Goal: Use online tool/utility: Utilize a website feature to perform a specific function

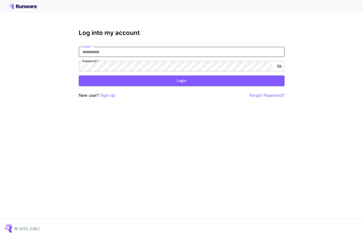
type input "**********"
click at [154, 84] on button "Login" at bounding box center [182, 81] width 206 height 11
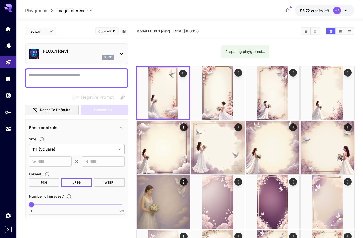
click at [92, 78] on textarea "Negative Prompt" at bounding box center [77, 78] width 96 height 12
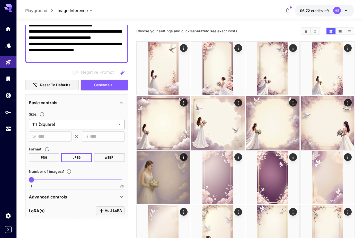
scroll to position [183, 0]
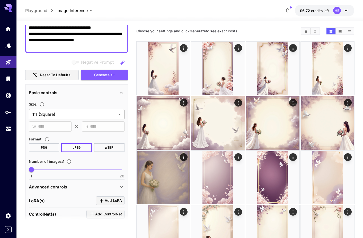
type textarea "**********"
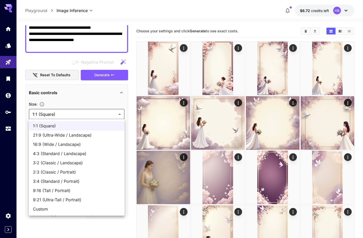
click at [55, 191] on span "9:16 (Tall / Portrait)" at bounding box center [76, 191] width 87 height 6
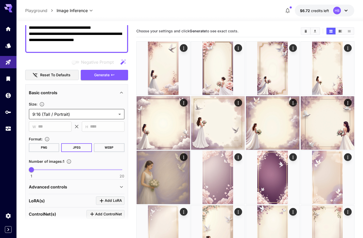
type input "**********"
type input "***"
type input "****"
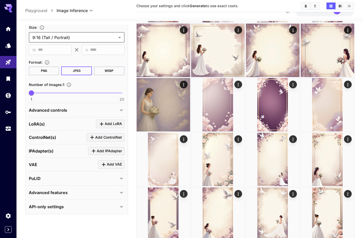
scroll to position [77, 0]
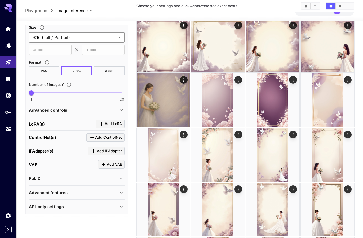
click at [86, 110] on div "Advanced controls" at bounding box center [74, 110] width 90 height 6
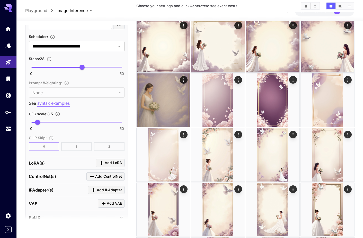
scroll to position [499, 0]
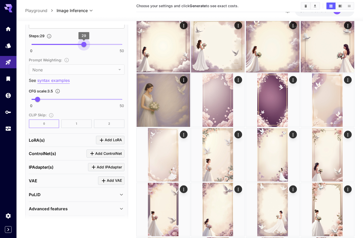
type input "**"
drag, startPoint x: 83, startPoint y: 43, endPoint x: 85, endPoint y: 43, distance: 2.6
click at [85, 43] on span "30" at bounding box center [85, 44] width 5 height 5
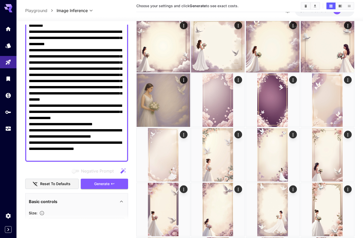
scroll to position [109, 0]
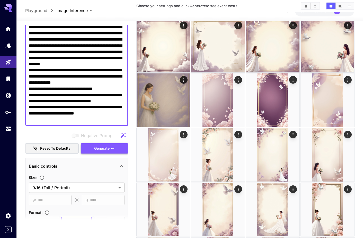
click at [106, 144] on button "Generate" at bounding box center [104, 149] width 47 height 11
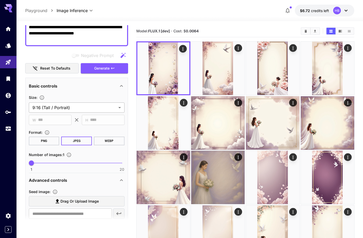
scroll to position [193, 0]
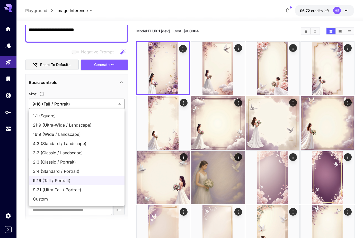
click at [61, 181] on span "9:16 (Tall / Portrait)" at bounding box center [76, 181] width 87 height 6
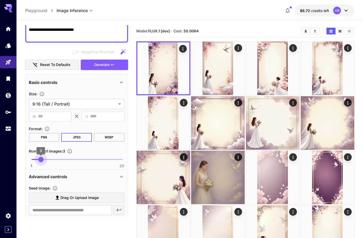
type input "*"
drag, startPoint x: 34, startPoint y: 160, endPoint x: 46, endPoint y: 161, distance: 11.9
click at [46, 161] on span "4" at bounding box center [45, 159] width 5 height 5
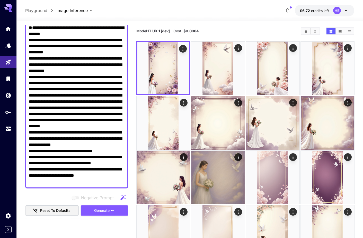
scroll to position [52, 0]
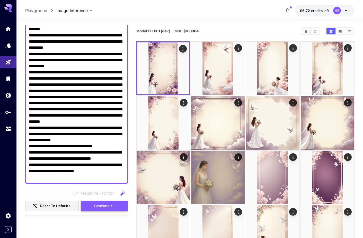
click at [95, 207] on span "Generate" at bounding box center [101, 206] width 15 height 6
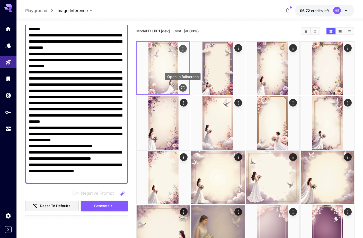
click at [185, 88] on icon "Open in fullscreen" at bounding box center [182, 87] width 5 height 5
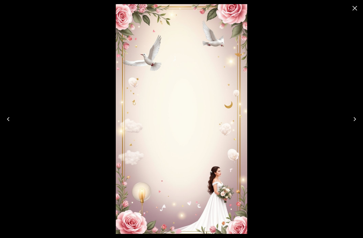
click at [355, 117] on icon "Next" at bounding box center [355, 119] width 8 height 8
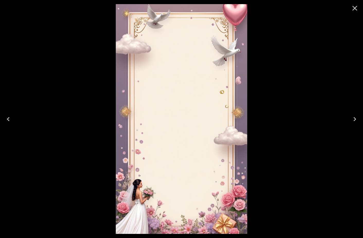
click at [355, 117] on icon "Next" at bounding box center [355, 119] width 8 height 8
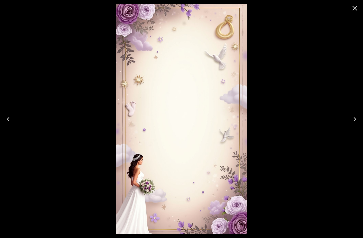
click at [355, 7] on icon "Close" at bounding box center [355, 8] width 8 height 8
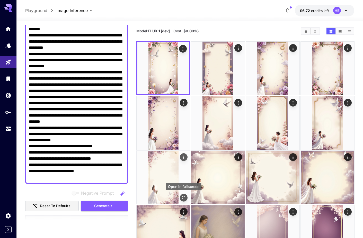
click at [181, 197] on icon "Open in fullscreen" at bounding box center [183, 197] width 5 height 5
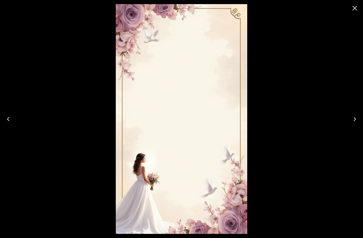
click at [354, 6] on icon "Close" at bounding box center [355, 8] width 8 height 8
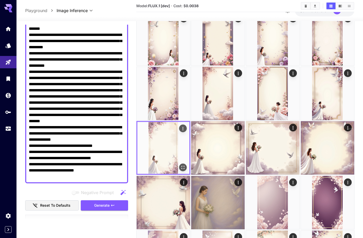
scroll to position [55, 0]
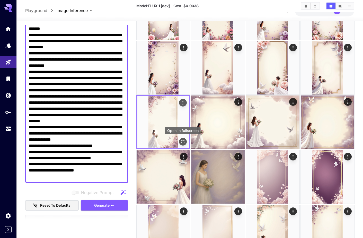
click at [182, 140] on icon "Open in fullscreen" at bounding box center [182, 141] width 5 height 5
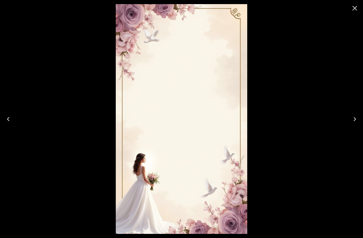
click at [354, 8] on icon "Close" at bounding box center [354, 8] width 5 height 5
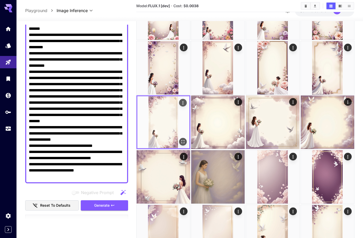
click at [182, 102] on icon "Actions" at bounding box center [182, 103] width 1 height 3
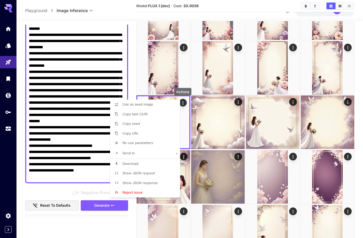
click at [136, 175] on span "Show JSON request" at bounding box center [138, 173] width 32 height 4
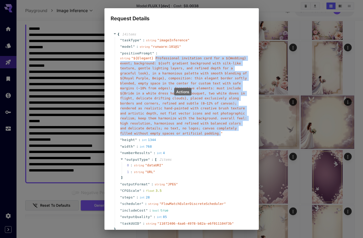
drag, startPoint x: 154, startPoint y: 58, endPoint x: 220, endPoint y: 134, distance: 100.3
click at [220, 134] on span "" ${Elegant} Professional invitation card for a ${Wedding} event; background: $…" at bounding box center [183, 95] width 127 height 79
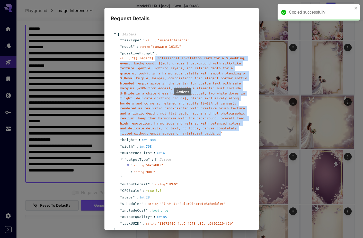
copy span "Professional invitation card for a ${Wedding} event; background: ${soft gradien…"
